Goal: Navigation & Orientation: Find specific page/section

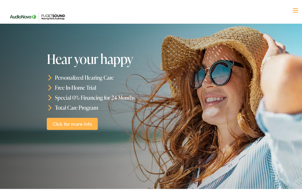
click at [66, 122] on link "Click for more Info" at bounding box center [72, 122] width 51 height 12
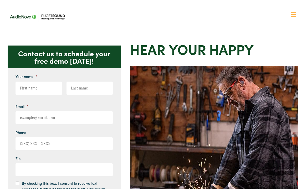
click at [27, 15] on img at bounding box center [37, 15] width 62 height 22
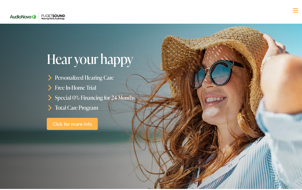
click at [293, 8] on div at bounding box center [295, 9] width 5 height 5
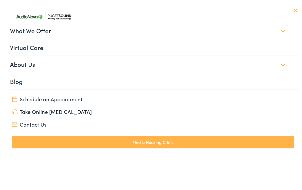
click at [28, 62] on link "About Us" at bounding box center [155, 63] width 290 height 16
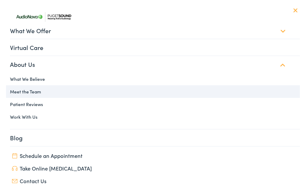
click at [24, 91] on link "Meet the Team" at bounding box center [153, 90] width 294 height 13
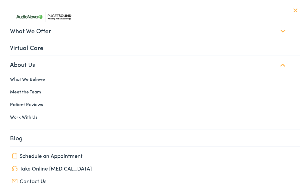
scroll to position [0, 0]
